Goal: Transaction & Acquisition: Purchase product/service

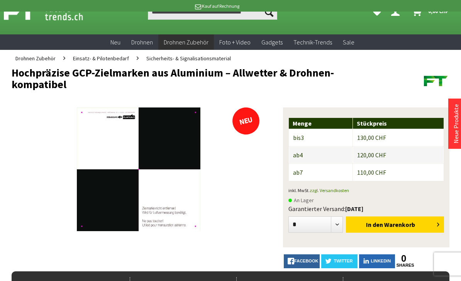
scroll to position [19, 0]
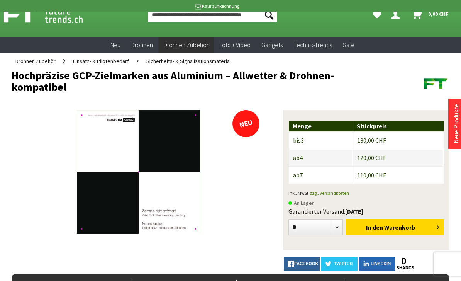
click at [238, 14] on input "Produkt, Marke, Kategorie, EAN, Artikelnummer…" at bounding box center [212, 14] width 129 height 15
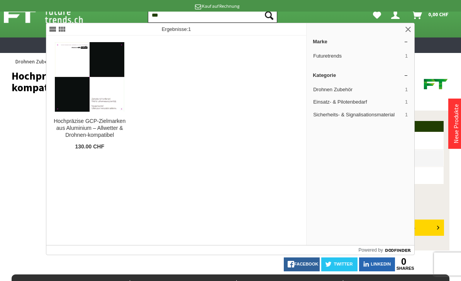
type input "***"
click at [269, 15] on button "Suchen" at bounding box center [269, 14] width 16 height 15
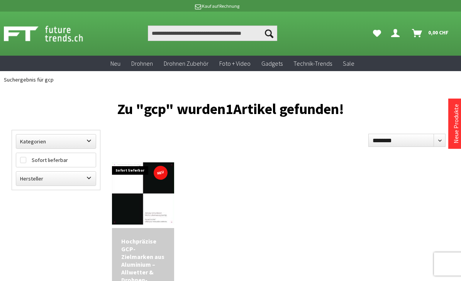
click at [162, 200] on img at bounding box center [143, 193] width 62 height 62
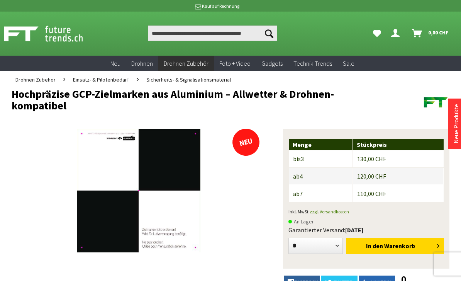
click at [181, 183] on img at bounding box center [139, 191] width 124 height 124
click at [447, 13] on div at bounding box center [230, 140] width 461 height 281
